Goal: Check status: Check status

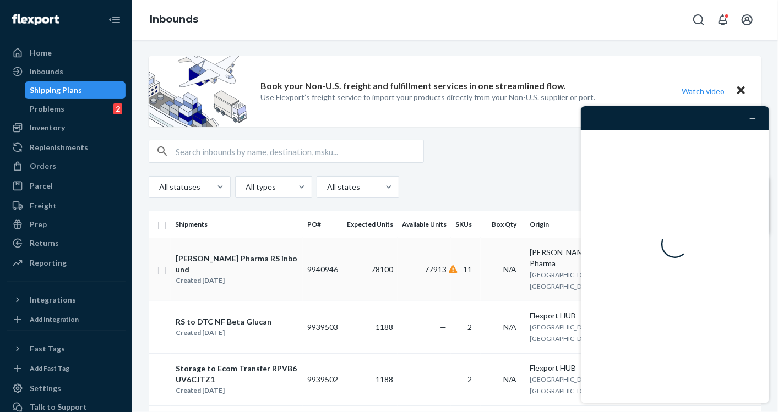
scroll to position [53, 0]
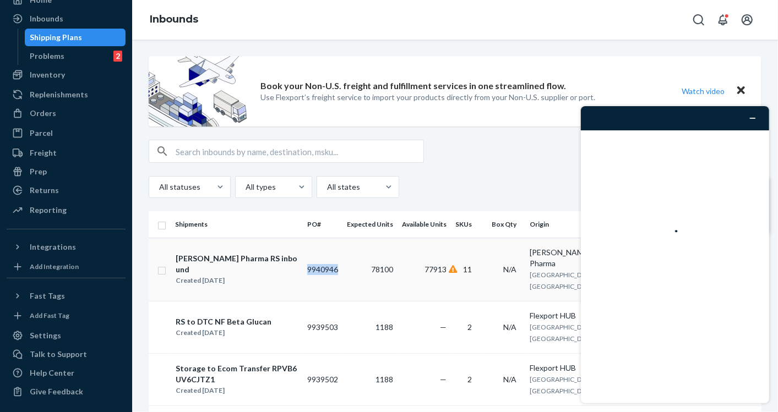
drag, startPoint x: 340, startPoint y: 273, endPoint x: 307, endPoint y: 275, distance: 32.6
click at [307, 275] on td "9940946" at bounding box center [323, 269] width 40 height 63
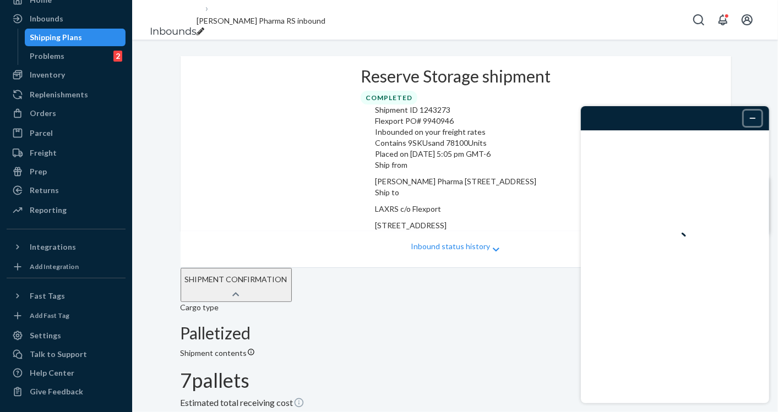
click at [755, 115] on icon "Minimizar widget" at bounding box center [752, 118] width 8 height 8
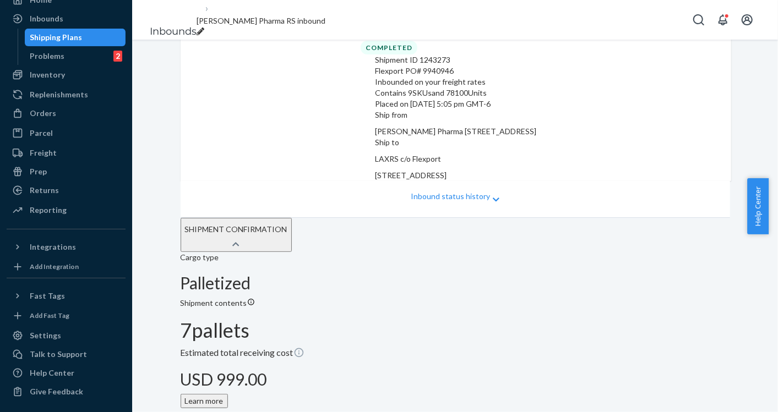
scroll to position [61, 0]
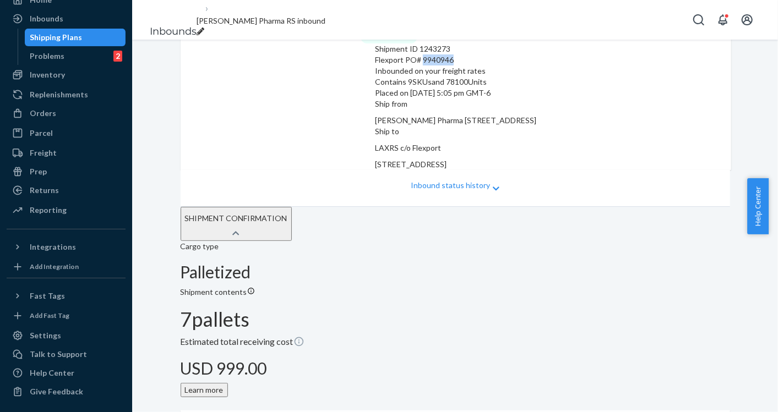
drag, startPoint x: 283, startPoint y: 106, endPoint x: 252, endPoint y: 112, distance: 31.4
click at [375, 66] on div "Flexport PO# 9940946" at bounding box center [455, 60] width 161 height 11
copy div "9940946"
drag, startPoint x: 281, startPoint y: 95, endPoint x: 248, endPoint y: 101, distance: 32.9
click at [375, 55] on div "Shipment ID 1243273" at bounding box center [455, 48] width 161 height 11
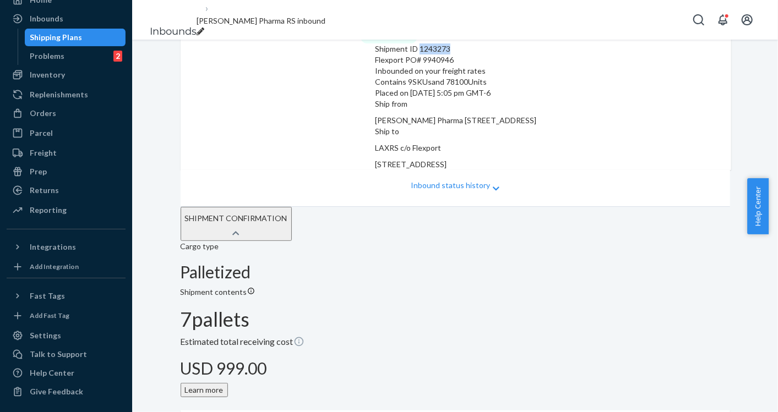
copy div "1243273"
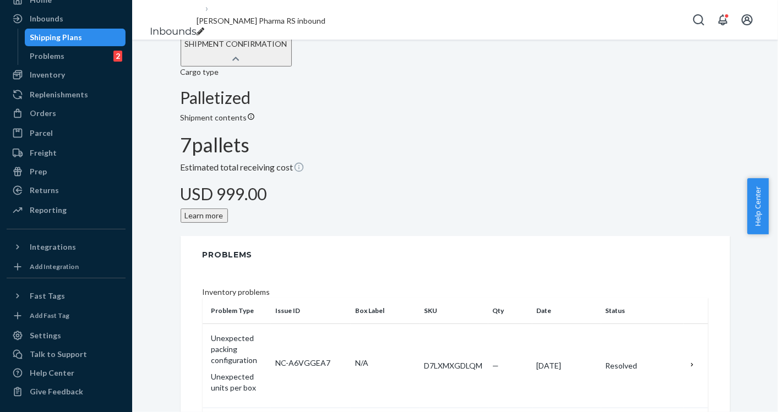
scroll to position [183, 0]
